Goal: Information Seeking & Learning: Learn about a topic

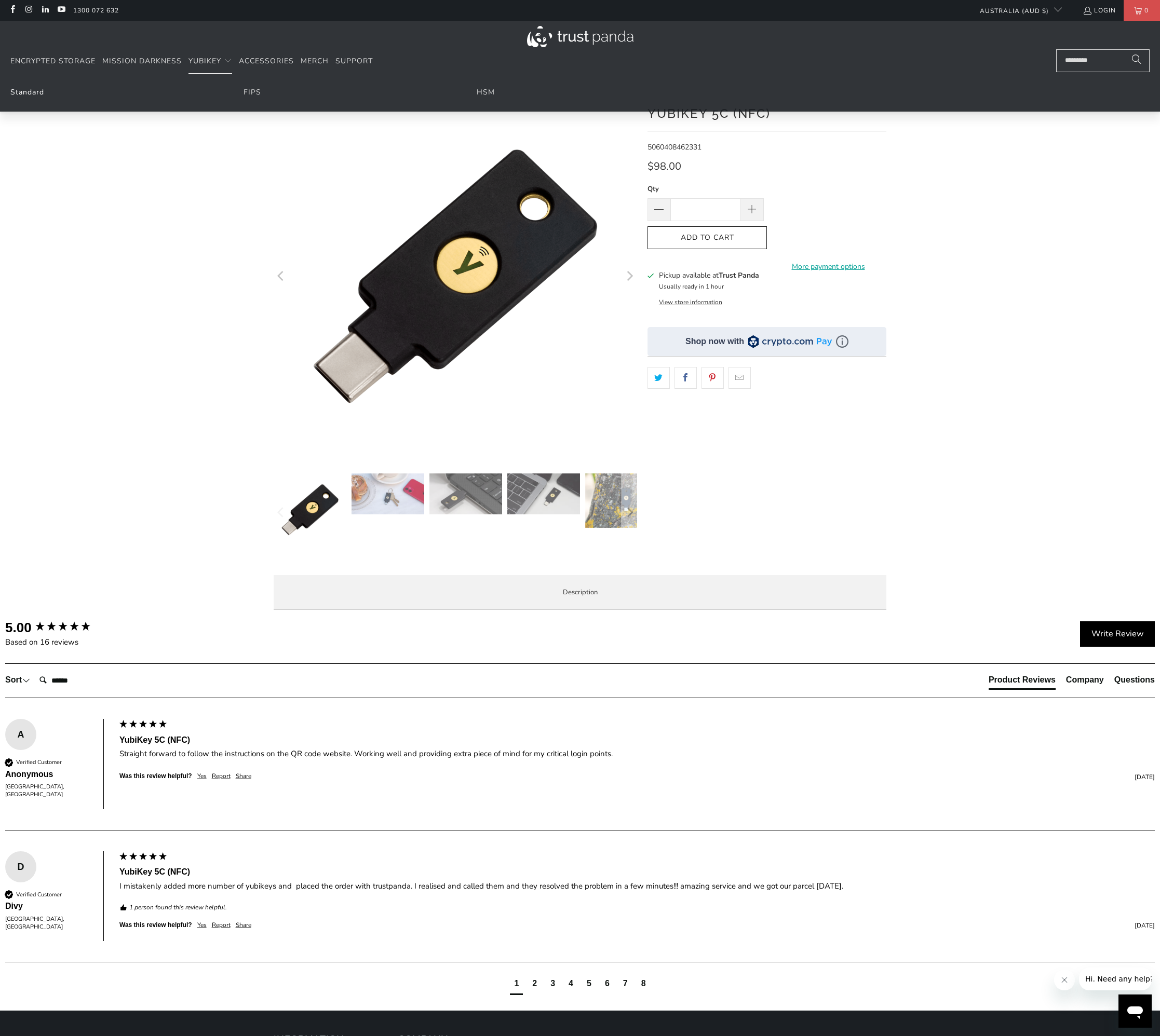
click at [18, 92] on link "Standard" at bounding box center [27, 92] width 34 height 10
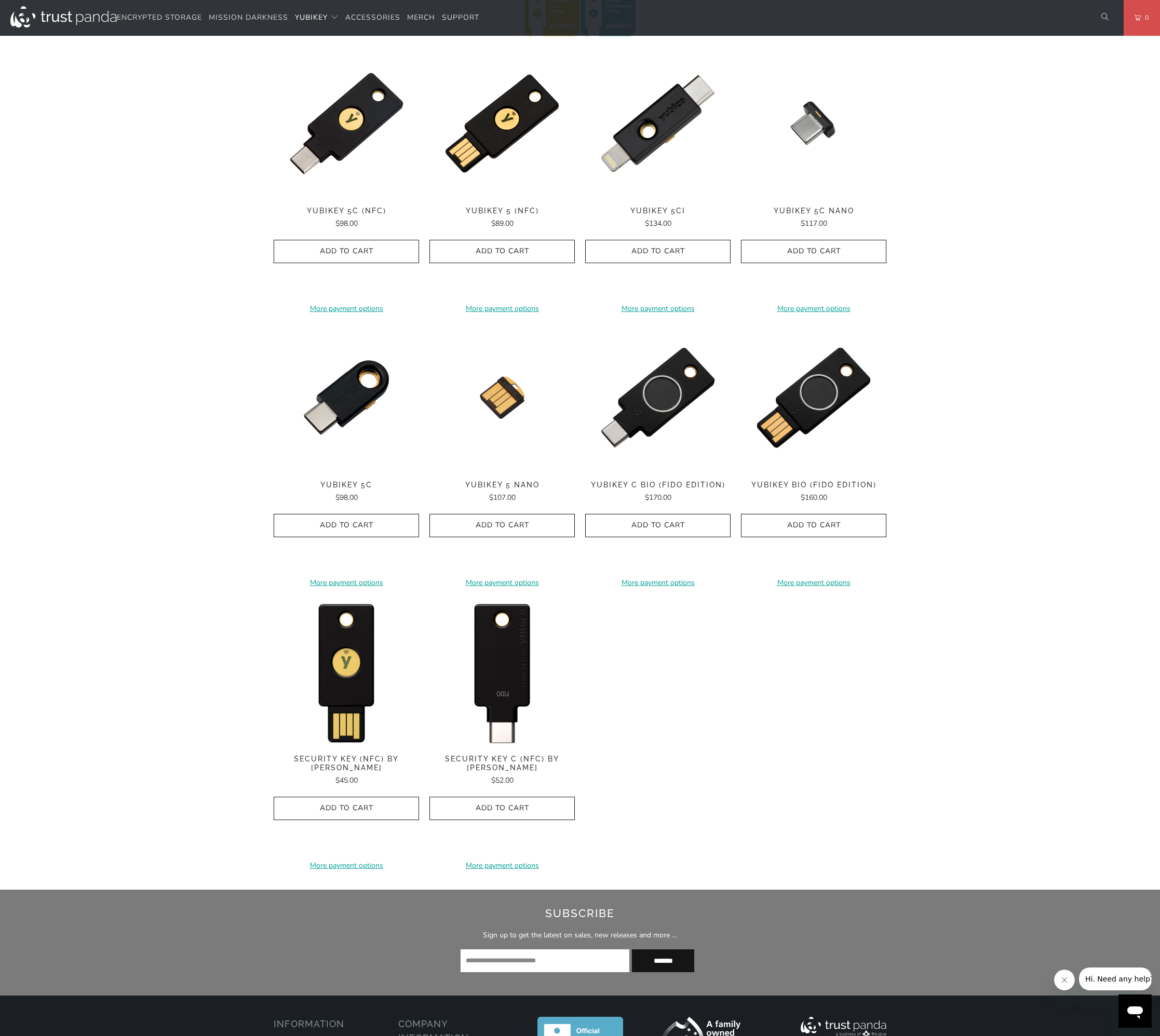
scroll to position [415, 0]
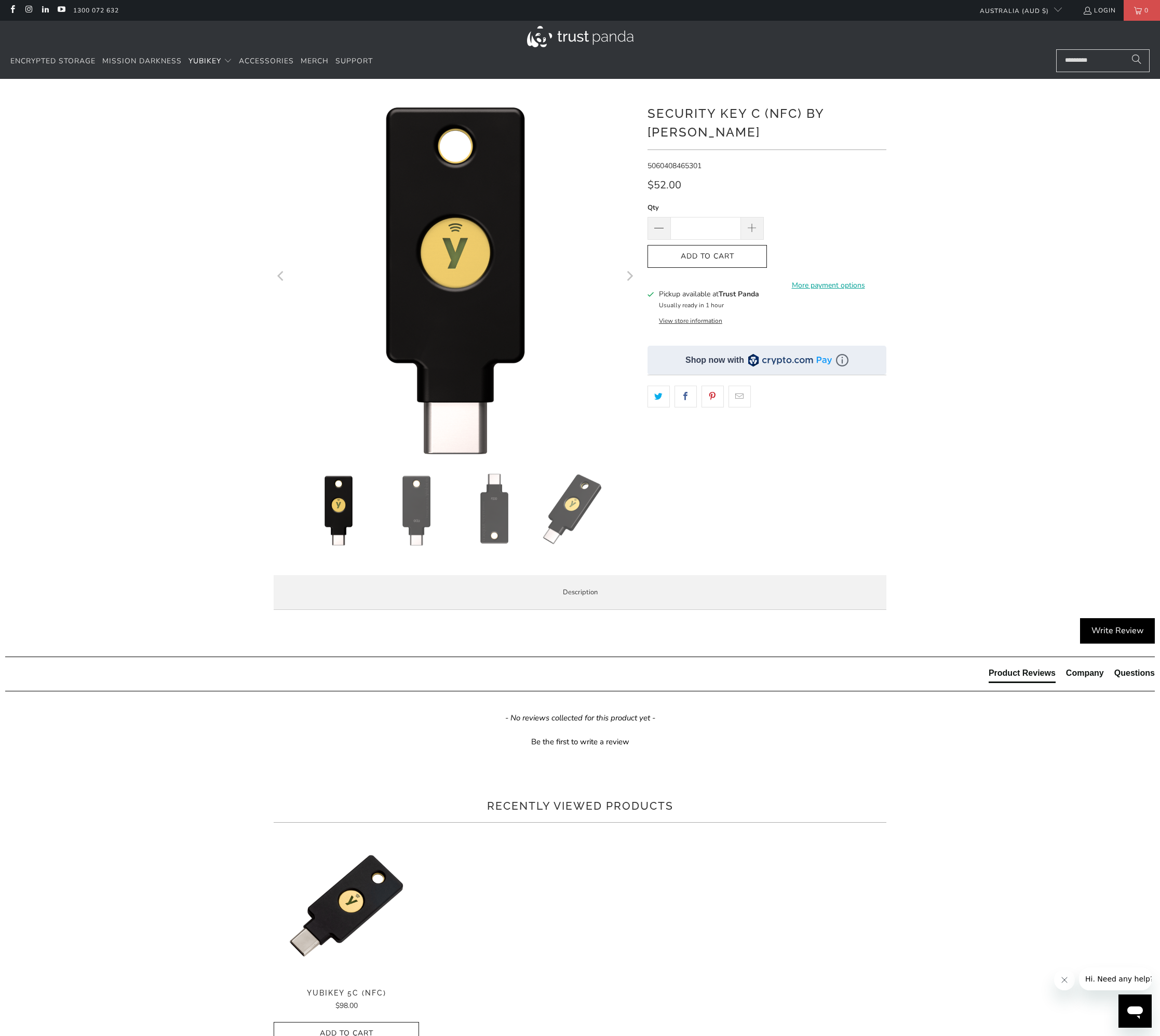
click at [0, 0] on span "Specifications" at bounding box center [0, 0] width 0 height 0
click at [0, 0] on div "Overview Specifications Enterprise and Government Local Service & Support Overv…" at bounding box center [0, 0] width 0 height 0
click at [417, 497] on img at bounding box center [417, 509] width 73 height 73
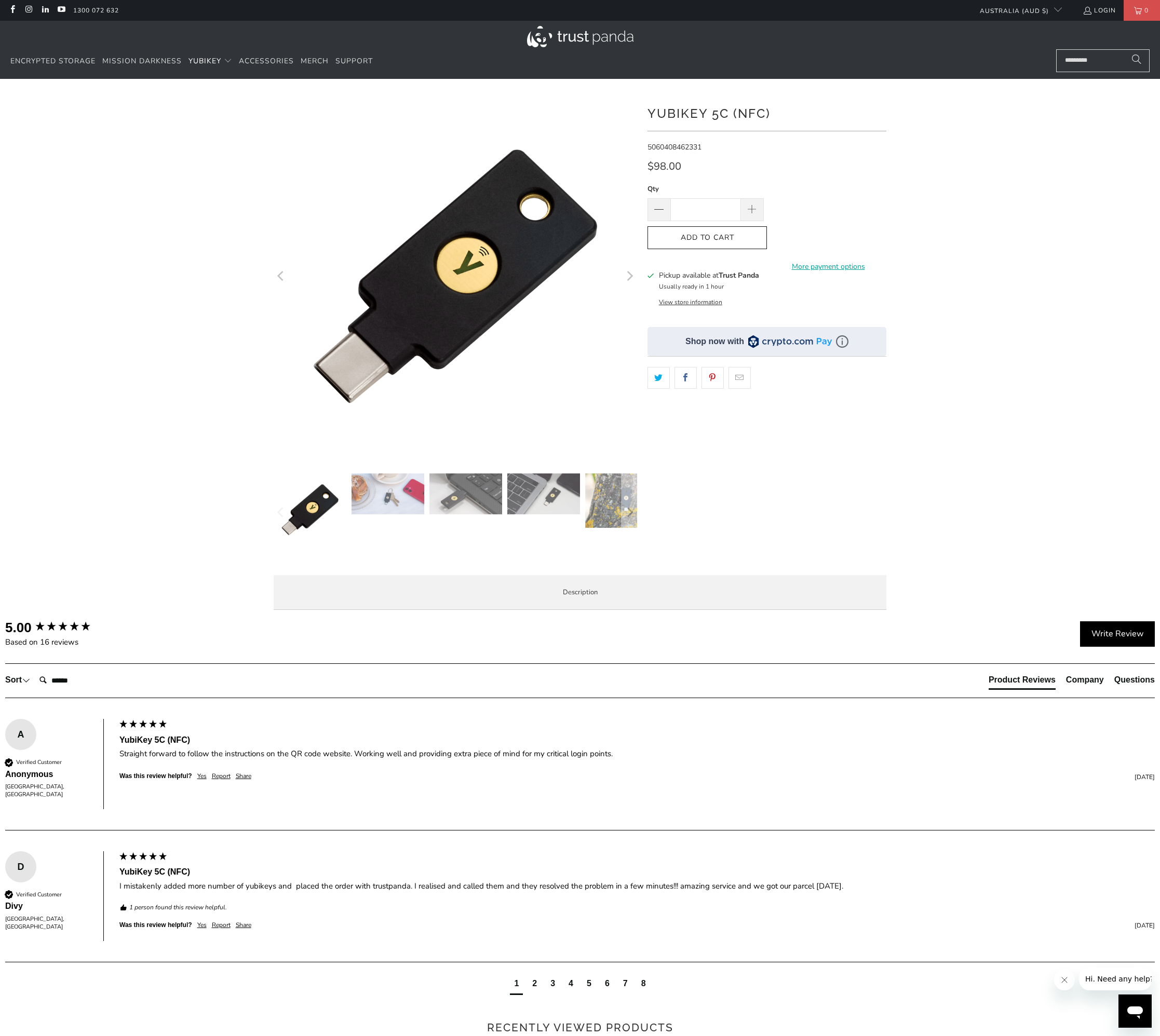
click at [0, 0] on span "Specifications" at bounding box center [0, 0] width 0 height 0
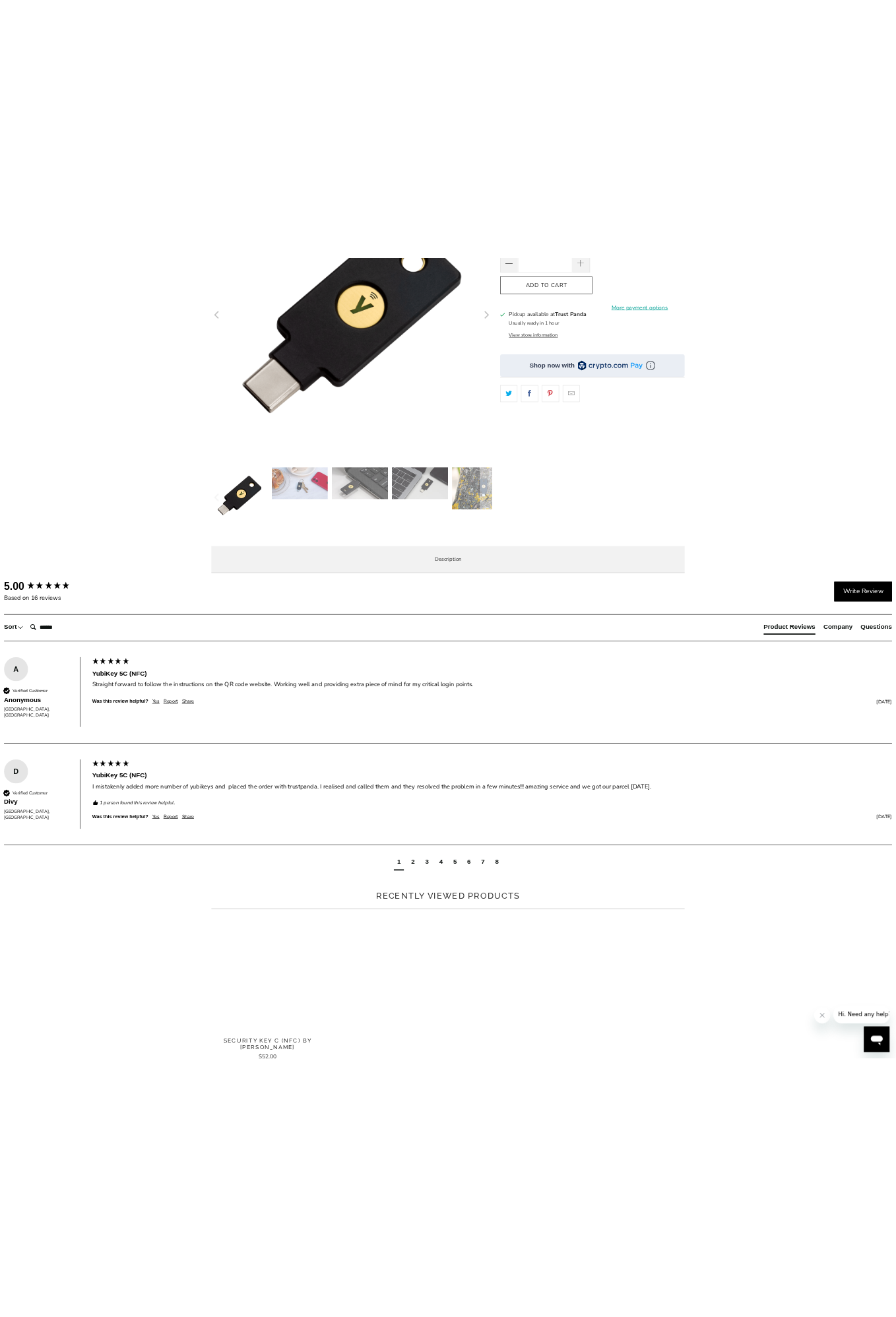
scroll to position [264, 0]
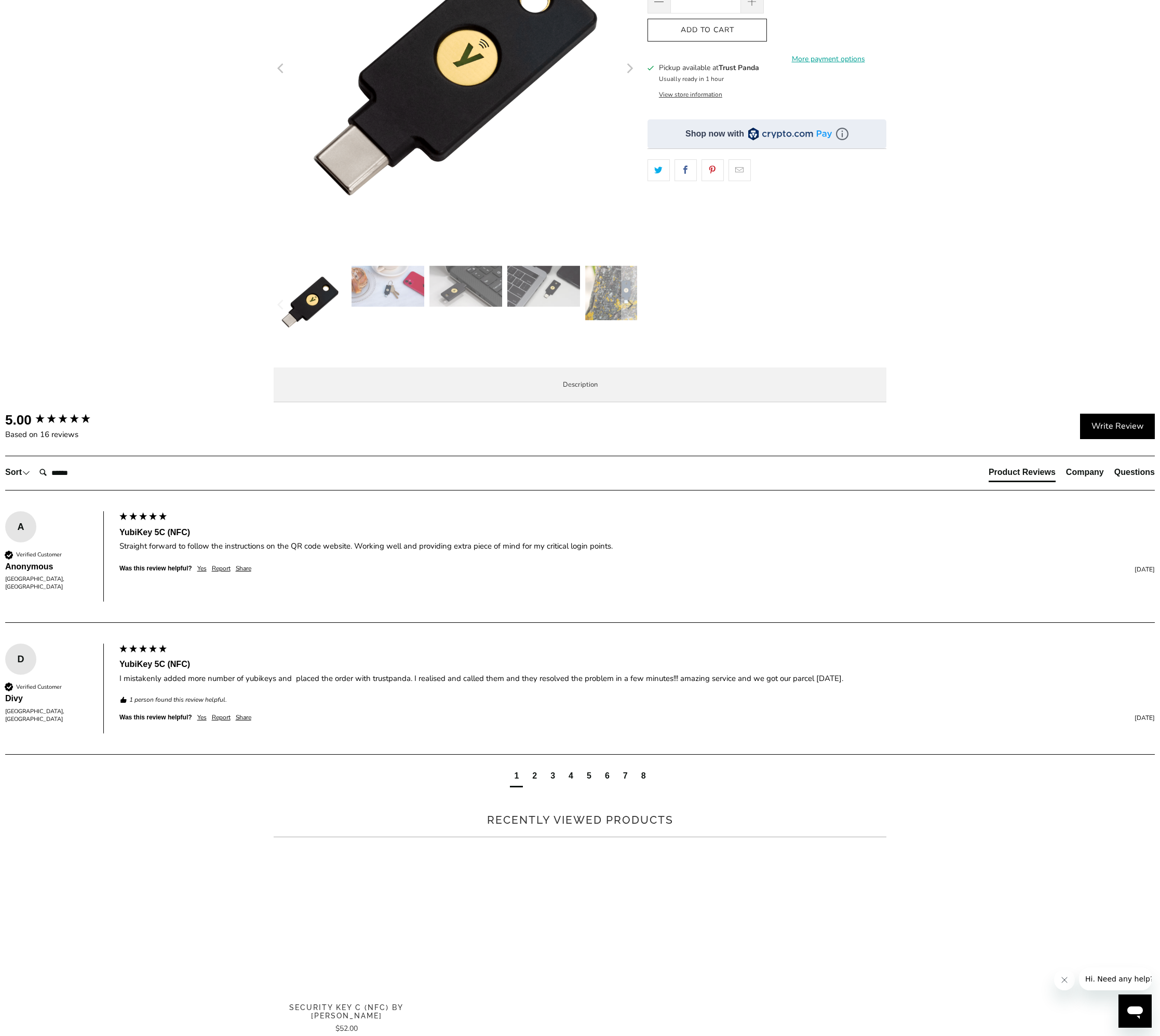
drag, startPoint x: 0, startPoint y: 643, endPoint x: 10, endPoint y: 643, distance: 10.0
click at [10, 410] on div at bounding box center [580, 149] width 1160 height 524
